Goal: Check status: Check status

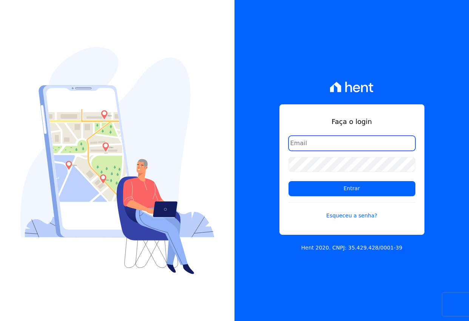
type input "[EMAIL_ADDRESS][DOMAIN_NAME]"
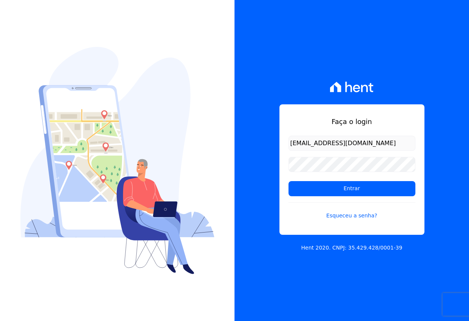
click at [352, 188] on input "Entrar" at bounding box center [352, 188] width 127 height 15
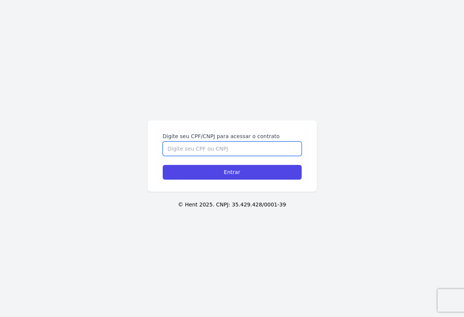
click at [215, 148] on input "Digite seu CPF/CNPJ para acessar o contrato" at bounding box center [232, 149] width 139 height 14
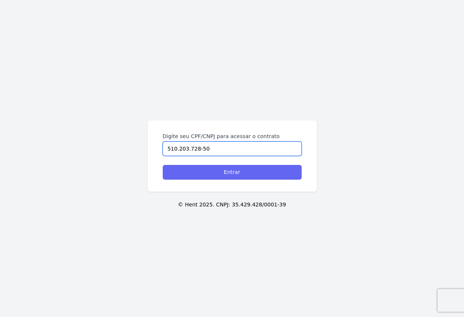
type input "510.203.728-50"
click at [211, 177] on input "Entrar" at bounding box center [232, 172] width 139 height 15
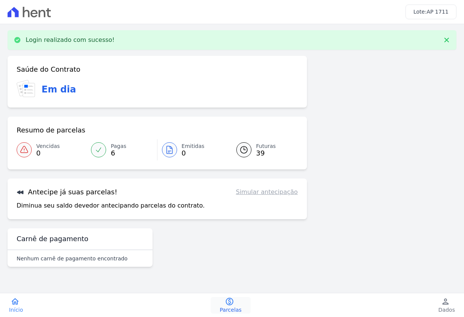
click at [224, 311] on span "Parcelas" at bounding box center [231, 310] width 22 height 8
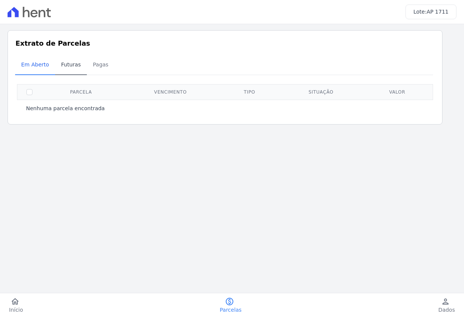
click at [70, 63] on span "Futuras" at bounding box center [71, 64] width 29 height 15
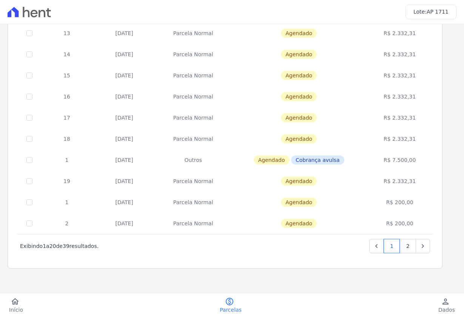
scroll to position [289, 0]
click at [22, 303] on link "home Início" at bounding box center [16, 305] width 32 height 17
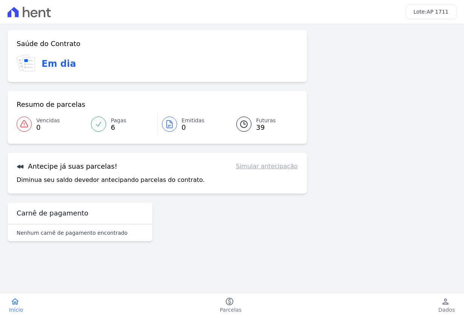
click at [258, 127] on span "39" at bounding box center [266, 128] width 20 height 6
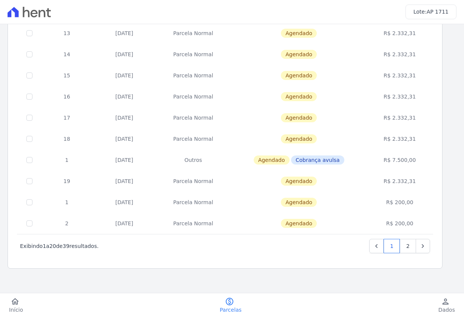
scroll to position [288, 0]
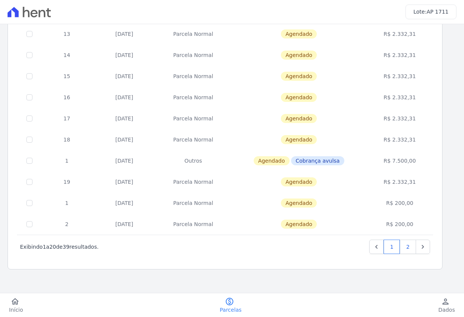
click at [405, 244] on link "2" at bounding box center [408, 247] width 16 height 14
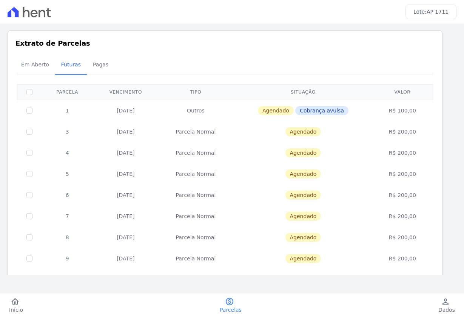
click at [401, 107] on td "R$ 100,00" at bounding box center [403, 111] width 59 height 22
click at [94, 59] on span "Pagas" at bounding box center [100, 64] width 25 height 15
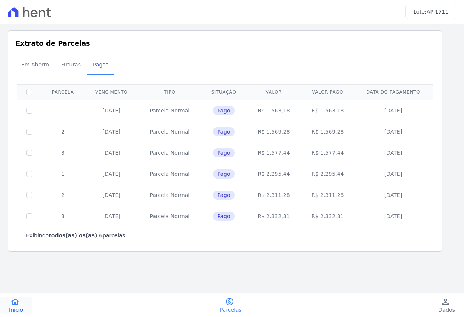
click at [16, 302] on icon "home" at bounding box center [15, 301] width 9 height 9
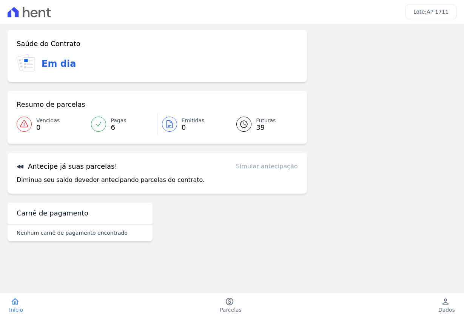
click at [63, 180] on p "Diminua seu saldo devedor antecipando parcelas do contrato." at bounding box center [111, 180] width 188 height 9
click at [144, 251] on div "Confirme os seus contatos Email Lari.arbelli@gmail.com Phone Alterar Confirmar …" at bounding box center [232, 138] width 464 height 229
